Goal: Transaction & Acquisition: Purchase product/service

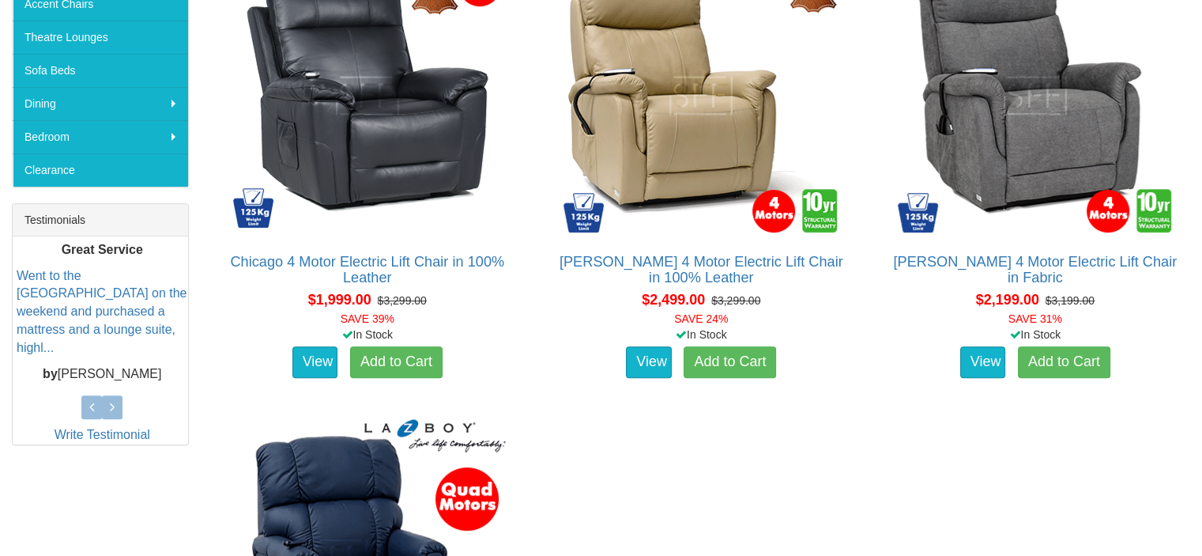
scroll to position [474, 0]
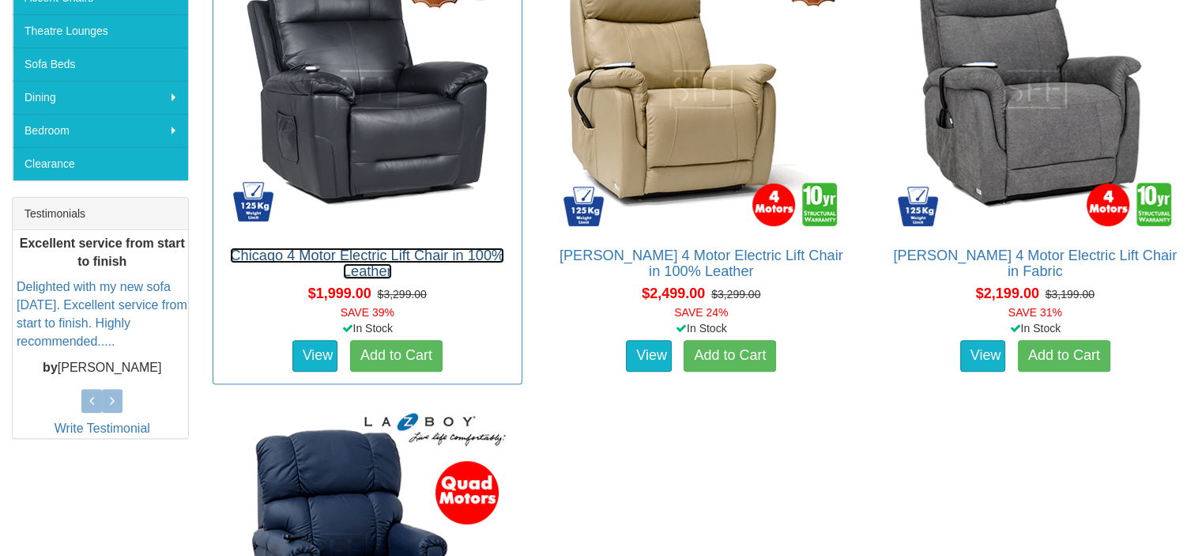
click at [356, 253] on link "Chicago 4 Motor Electric Lift Chair in 100% Leather" at bounding box center [367, 263] width 274 height 32
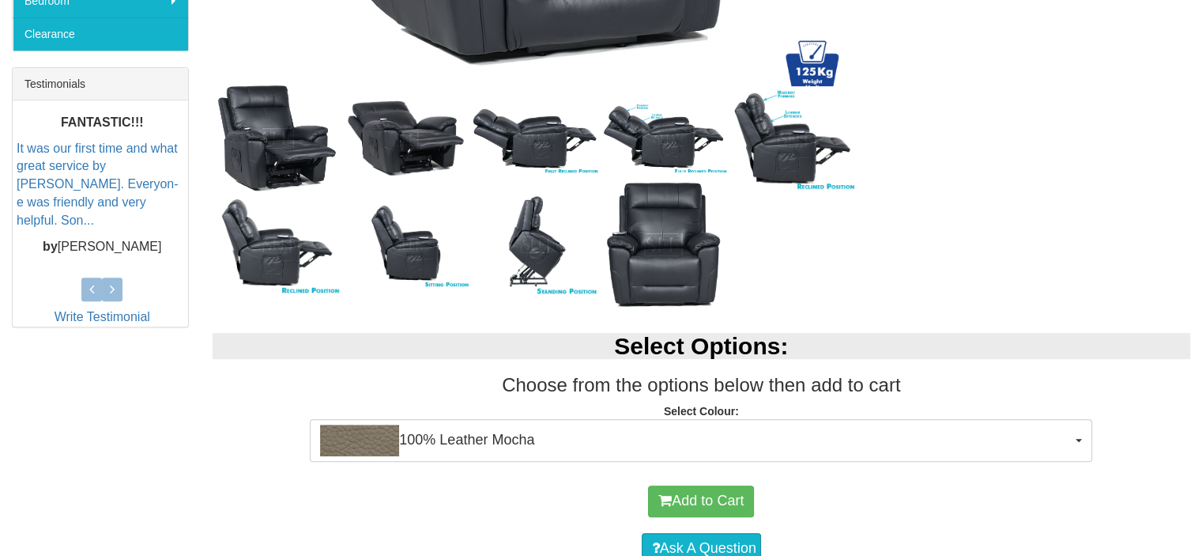
scroll to position [632, 0]
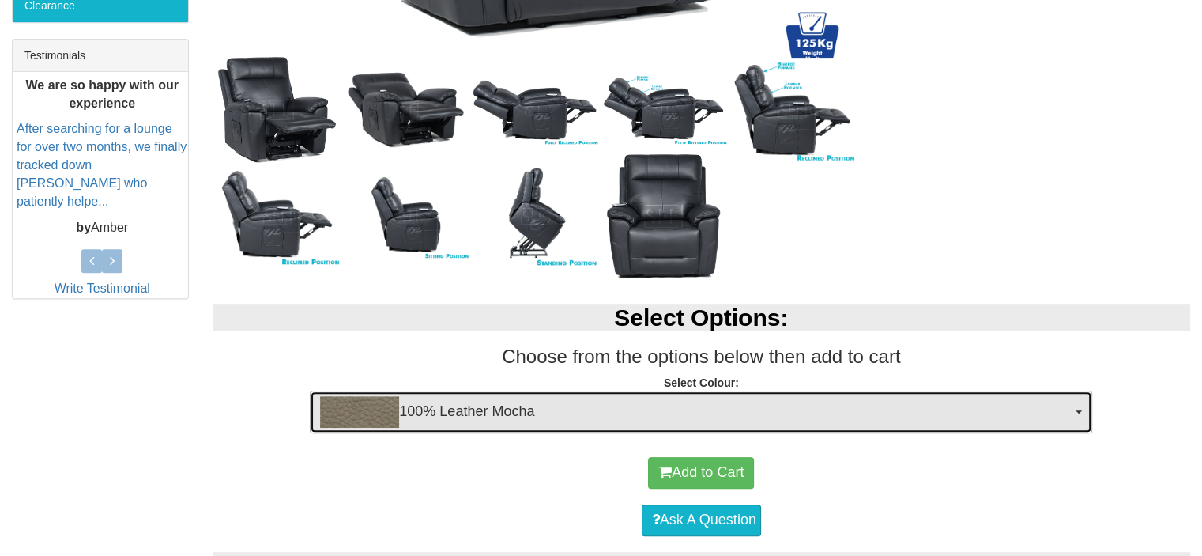
click at [360, 409] on img "button" at bounding box center [359, 412] width 79 height 32
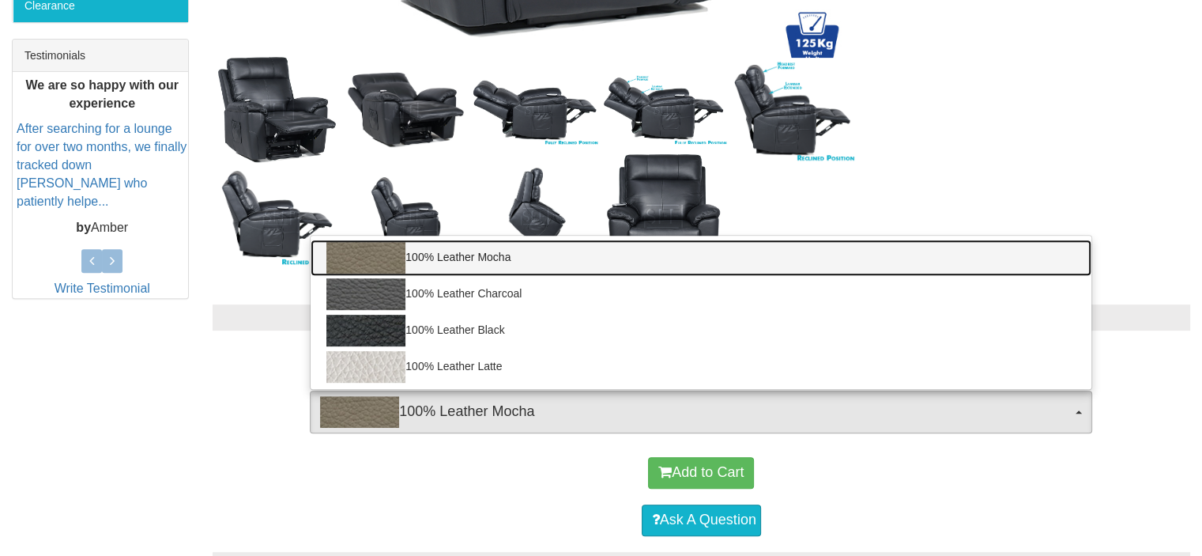
click at [373, 254] on img at bounding box center [365, 258] width 79 height 32
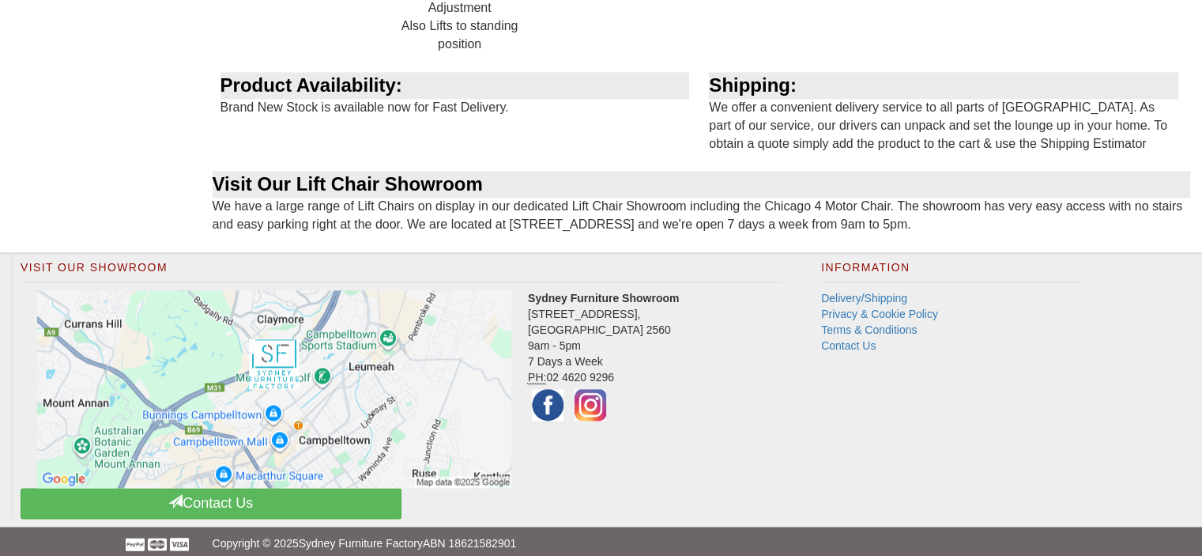
scroll to position [2160, 0]
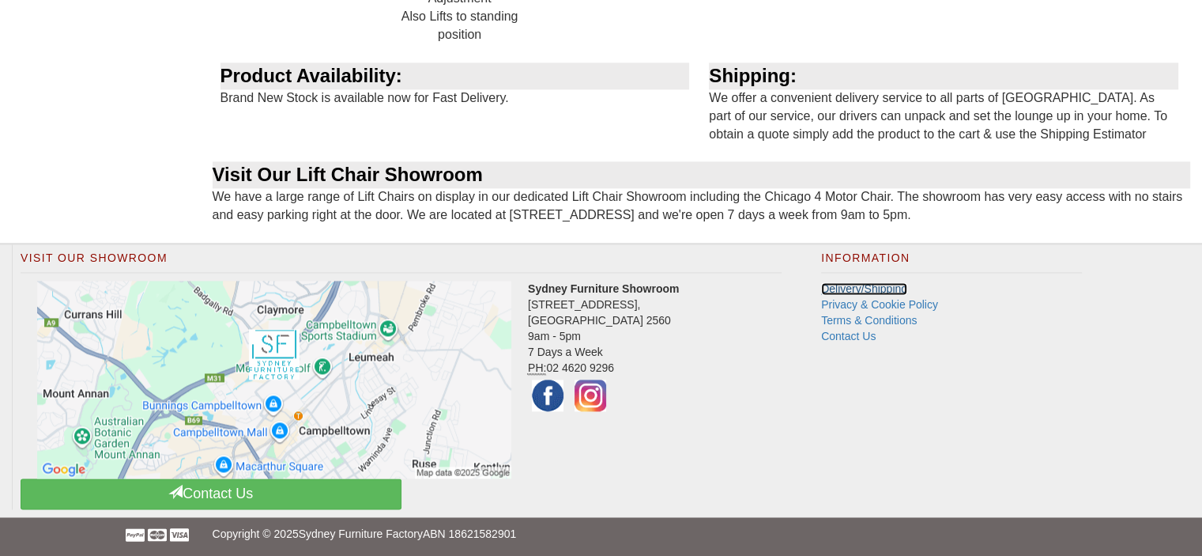
click at [879, 286] on link "Delivery/Shipping" at bounding box center [864, 288] width 86 height 13
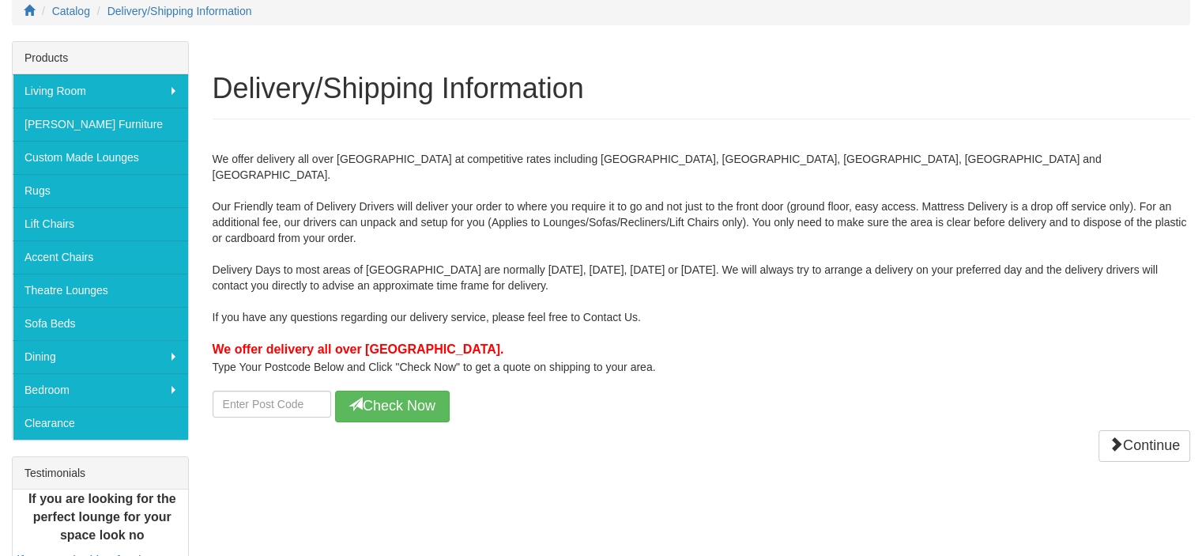
scroll to position [237, 0]
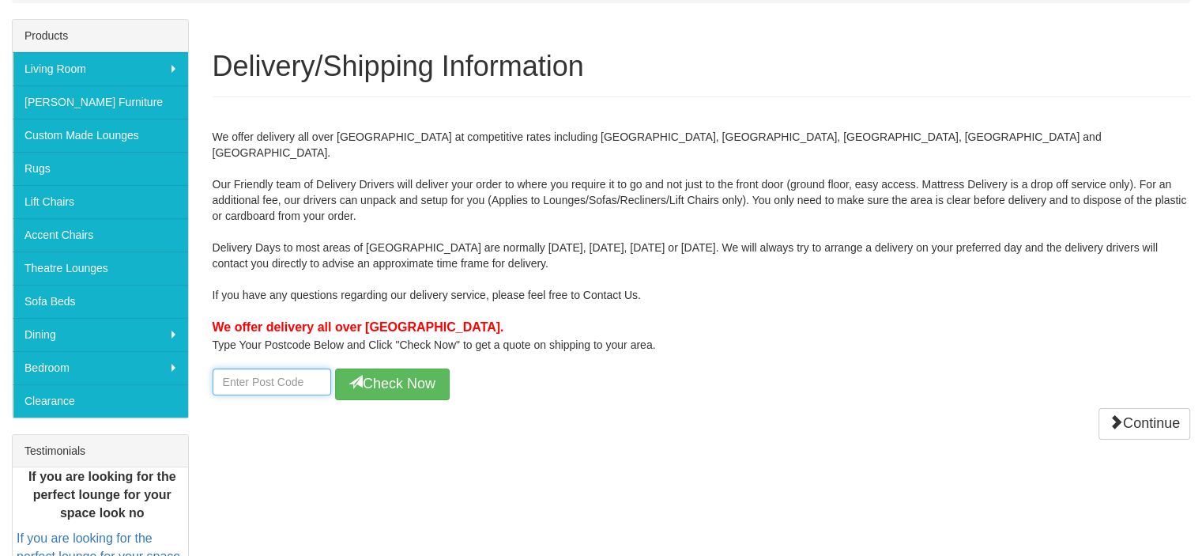
click at [259, 371] on input "number" at bounding box center [272, 381] width 119 height 27
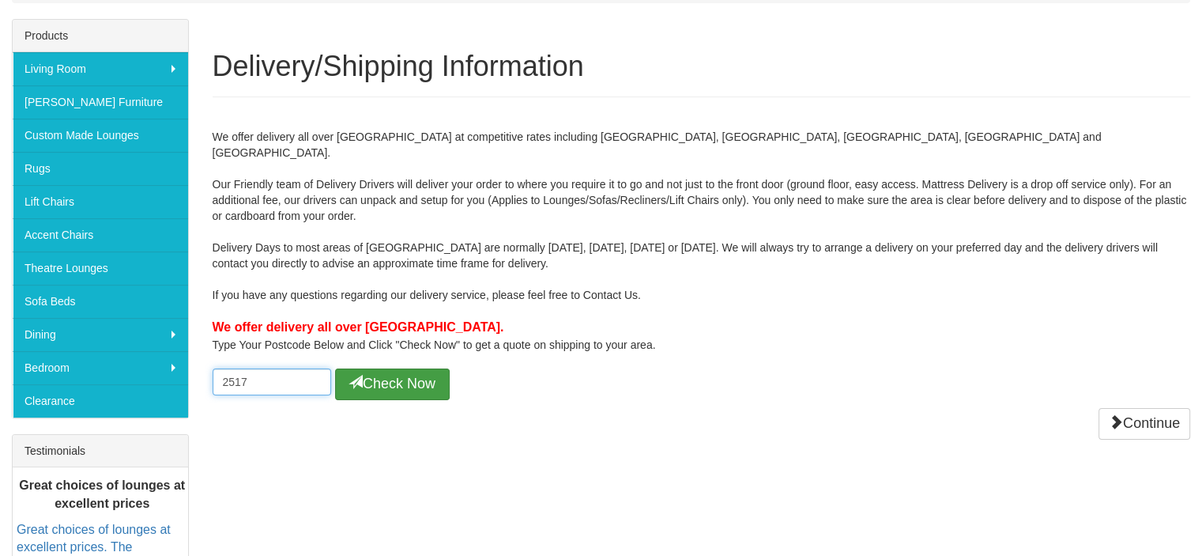
type input "2517"
click at [389, 368] on button "Check Now" at bounding box center [392, 384] width 115 height 32
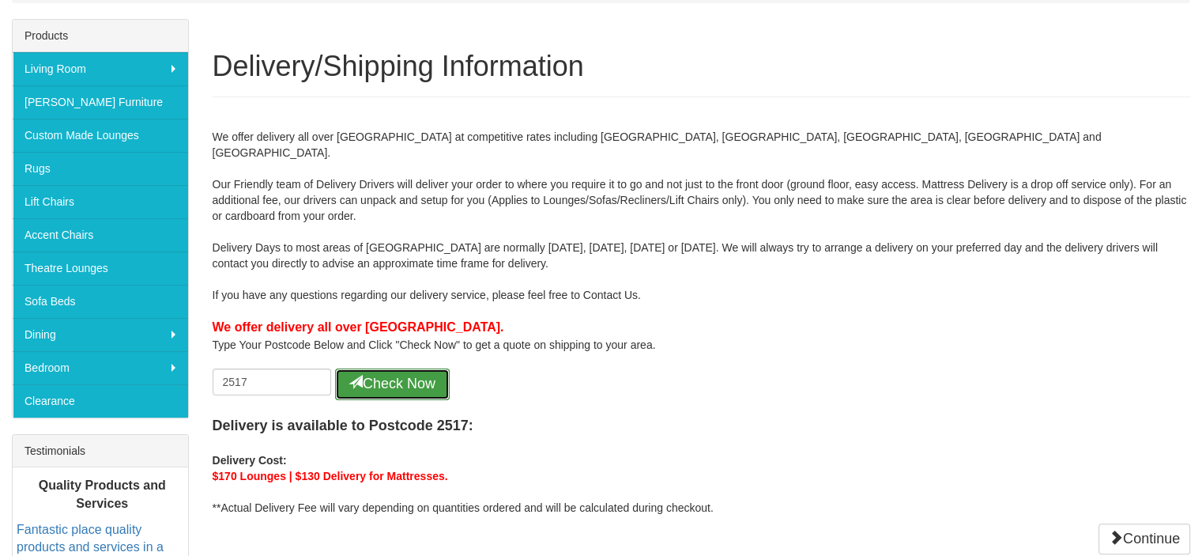
scroll to position [0, 0]
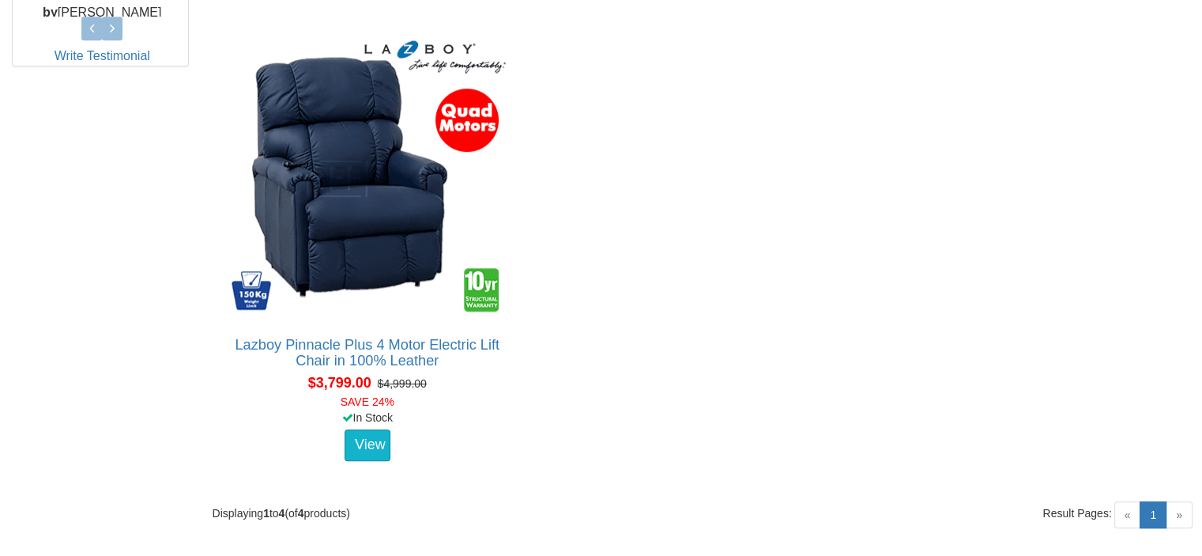
scroll to position [1027, 0]
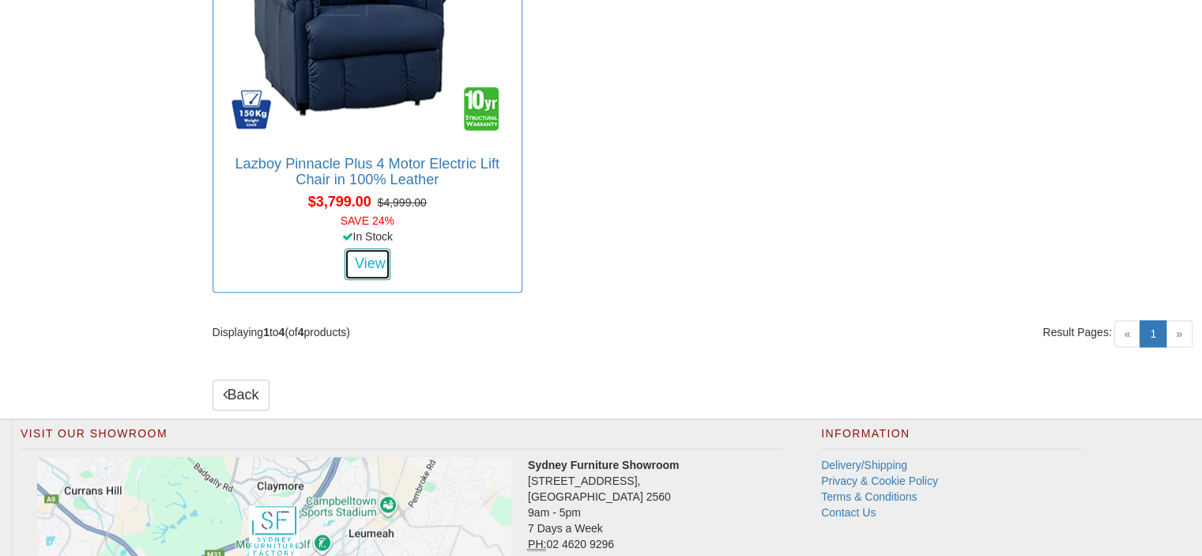
click at [390, 248] on link "View" at bounding box center [368, 264] width 46 height 32
